Goal: Information Seeking & Learning: Learn about a topic

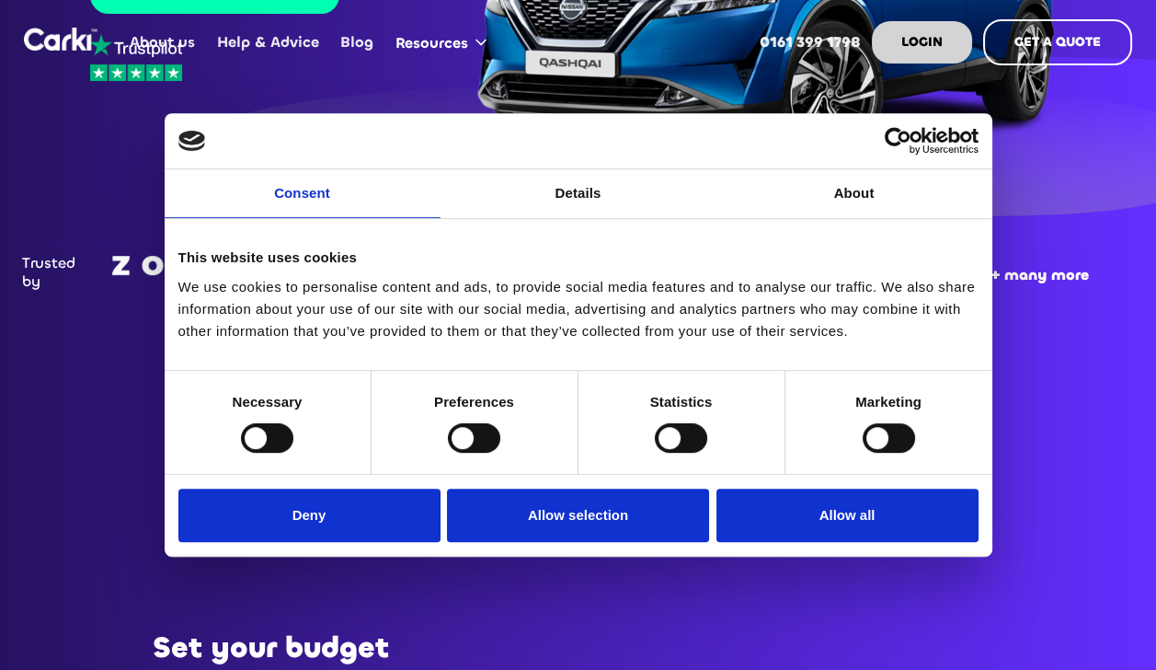
click at [848, 535] on button "Allow all" at bounding box center [848, 514] width 262 height 53
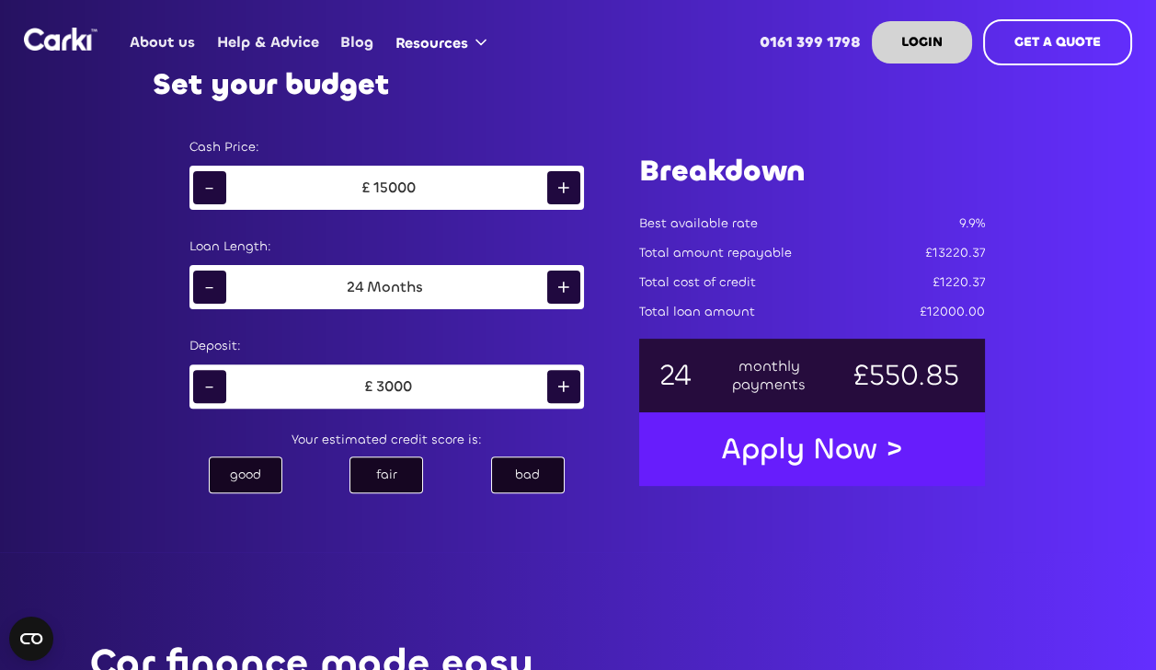
scroll to position [986, 0]
click at [563, 294] on div "+" at bounding box center [563, 286] width 33 height 33
click at [568, 294] on div "+" at bounding box center [563, 286] width 33 height 33
click at [569, 294] on div "+" at bounding box center [563, 286] width 33 height 33
click at [564, 291] on div "+" at bounding box center [563, 286] width 33 height 33
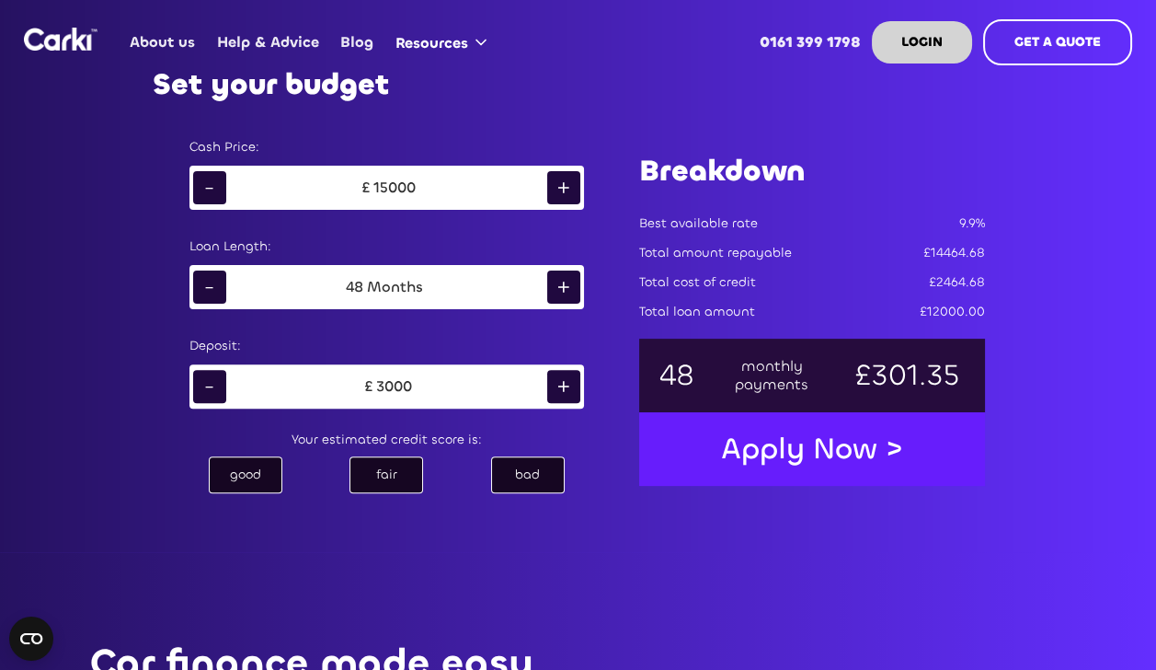
click at [214, 390] on div "-" at bounding box center [209, 386] width 33 height 33
click at [210, 388] on div "-" at bounding box center [209, 386] width 33 height 33
click at [210, 387] on div "-" at bounding box center [209, 386] width 33 height 33
click at [211, 387] on div "-" at bounding box center [209, 386] width 33 height 33
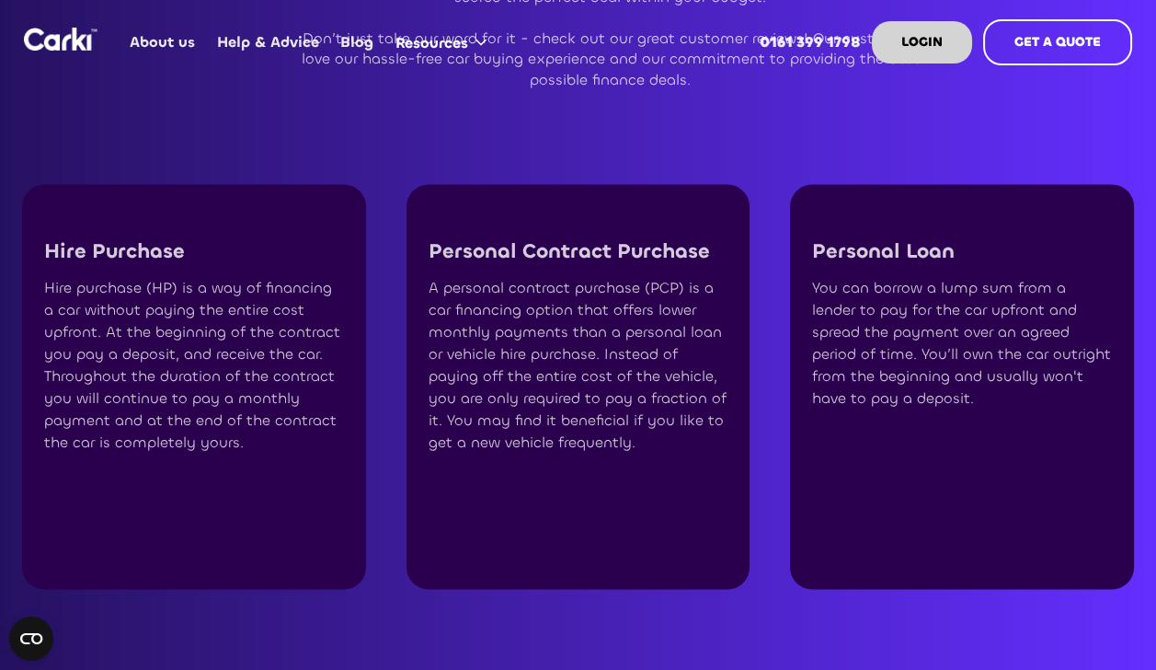
scroll to position [4581, 0]
click at [614, 338] on div "A personal contract purchase (PCP) is a car financing option that offers lower …" at bounding box center [579, 365] width 300 height 177
click at [677, 239] on p "Personal Contract Purchase" at bounding box center [579, 251] width 300 height 24
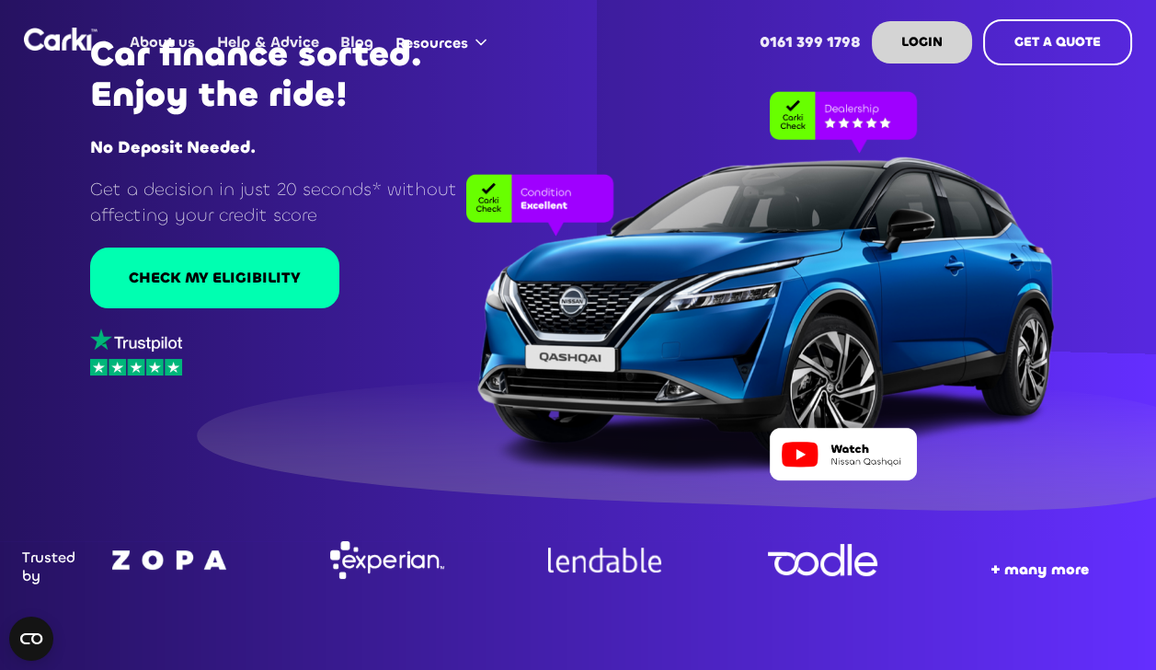
scroll to position [0, 0]
